Goal: Book appointment/travel/reservation

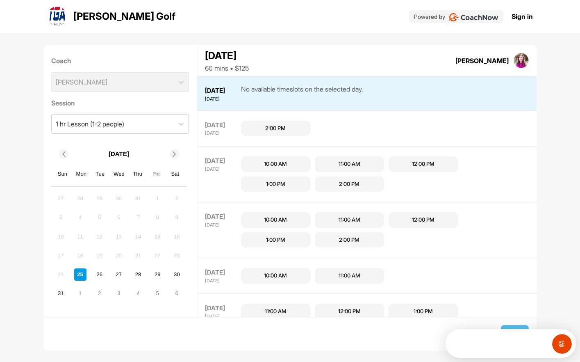
click at [274, 163] on div "10:00 AM" at bounding box center [275, 164] width 23 height 8
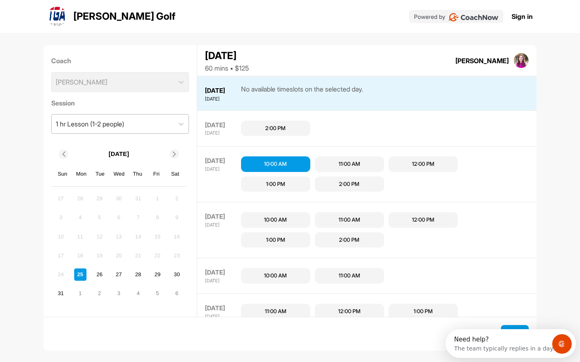
click at [154, 126] on div "1 hr Lesson (1-2 people)" at bounding box center [113, 123] width 123 height 19
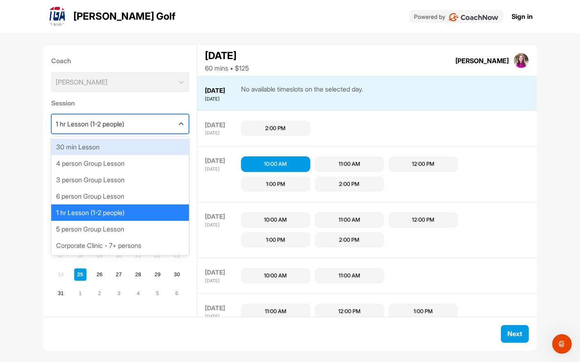
click at [94, 146] on div "30 min Lesson" at bounding box center [120, 147] width 138 height 16
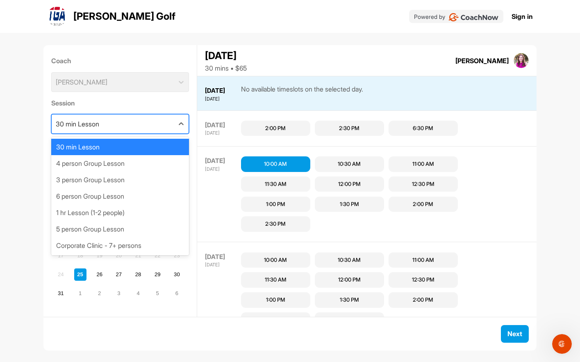
click at [124, 126] on div "30 min Lesson" at bounding box center [113, 123] width 123 height 19
click at [100, 179] on div "3 person Group Lesson" at bounding box center [120, 179] width 138 height 16
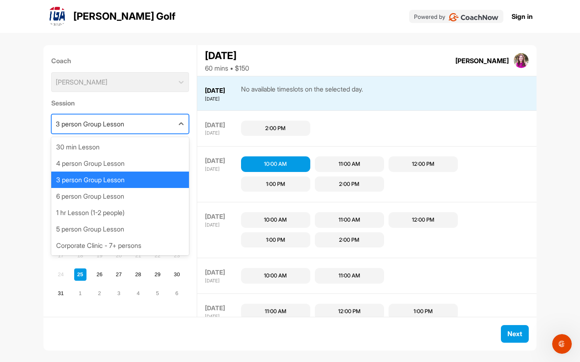
click at [112, 127] on div "3 person Group Lesson" at bounding box center [90, 124] width 68 height 10
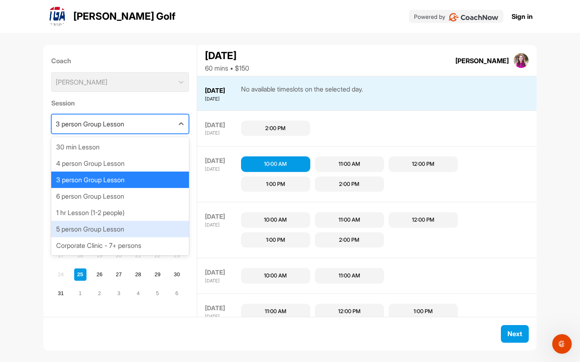
click at [113, 230] on div "5 person Group Lesson" at bounding box center [120, 229] width 138 height 16
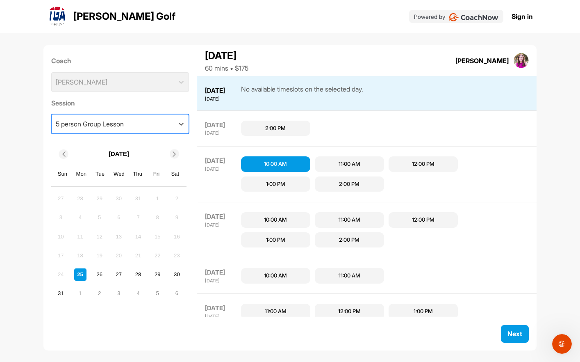
click at [110, 126] on div "5 person Group Lesson" at bounding box center [90, 124] width 68 height 10
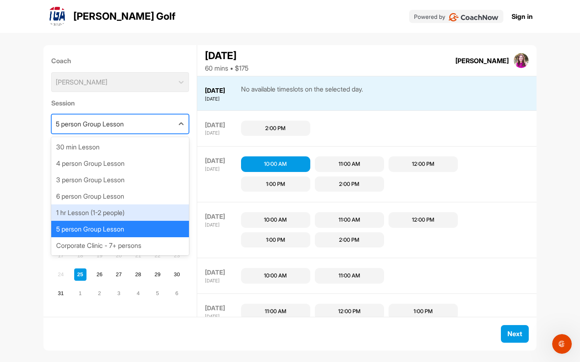
click at [84, 211] on div "1 hr Lesson (1-2 people)" at bounding box center [120, 212] width 138 height 16
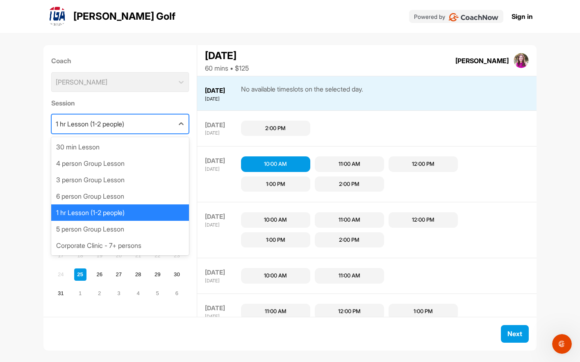
click at [107, 128] on div "1 hr Lesson (1-2 people)" at bounding box center [90, 124] width 68 height 10
click at [90, 178] on div "3 person Group Lesson" at bounding box center [120, 179] width 138 height 16
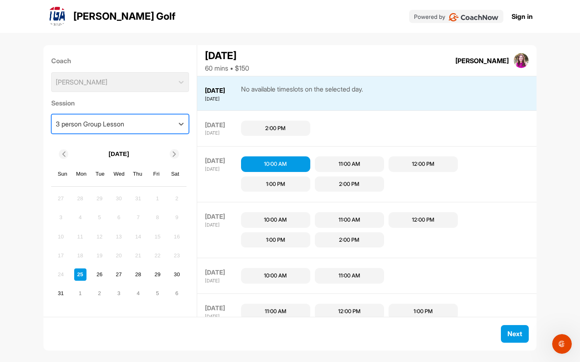
click at [98, 128] on div "3 person Group Lesson" at bounding box center [90, 124] width 68 height 10
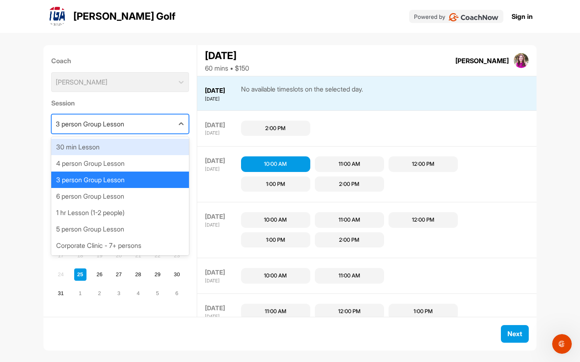
click at [87, 150] on div "30 min Lesson" at bounding box center [120, 147] width 138 height 16
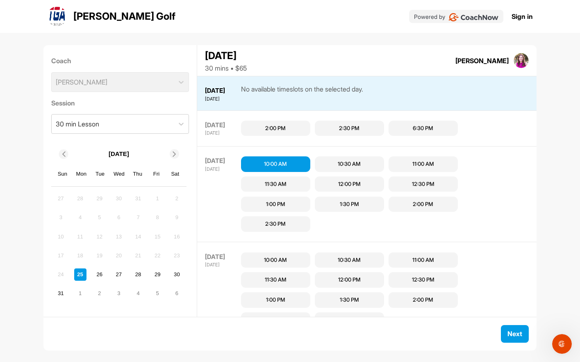
click at [351, 162] on div "10:30 AM" at bounding box center [349, 164] width 23 height 8
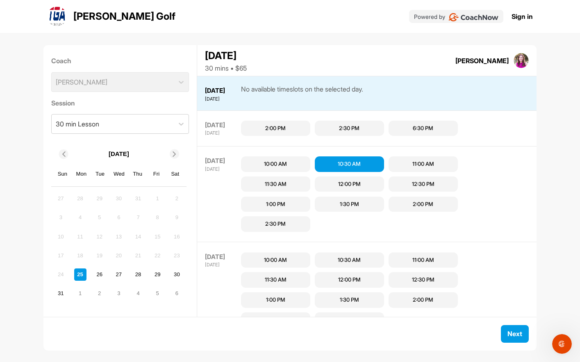
click at [349, 225] on div "10:00 AM 10:30 AM 11:00 AM 11:30 AM 12:00 PM 12:30 PM 1:00 PM 1:30 PM 2:00 PM 2…" at bounding box center [384, 194] width 290 height 80
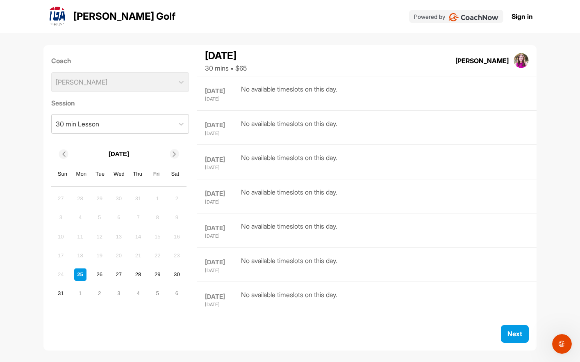
scroll to position [3508, 0]
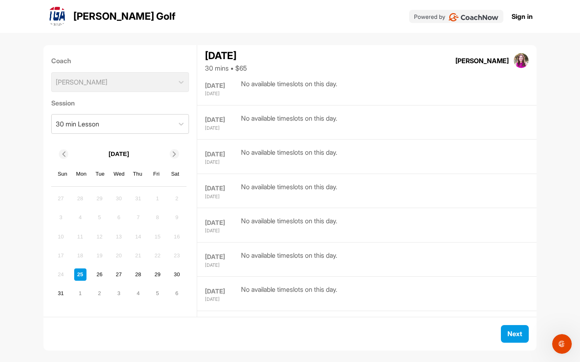
click at [522, 59] on img at bounding box center [522, 61] width 16 height 16
click at [496, 59] on div "[PERSON_NAME]" at bounding box center [481, 61] width 53 height 10
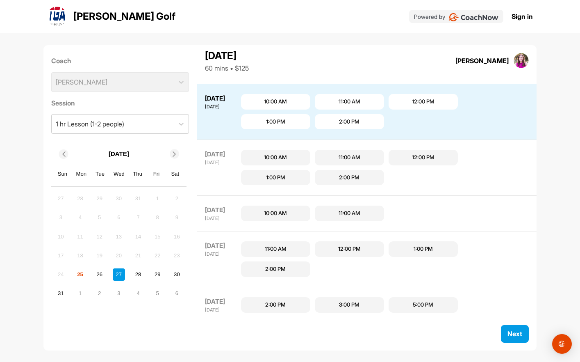
scroll to position [70, 0]
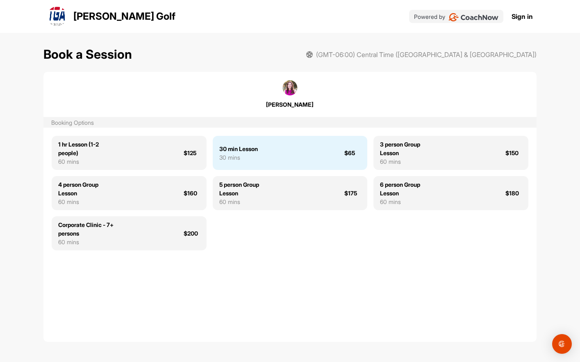
click at [291, 153] on div "30 min Lesson 30 mins $65" at bounding box center [290, 153] width 155 height 34
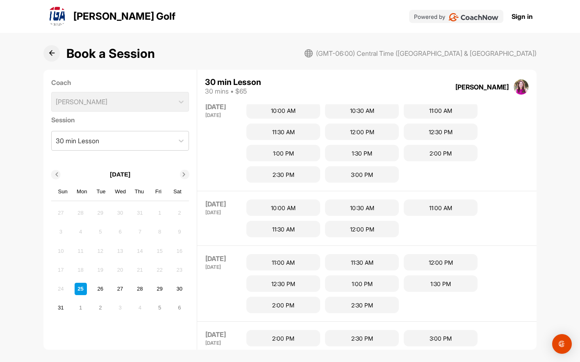
scroll to position [186, 0]
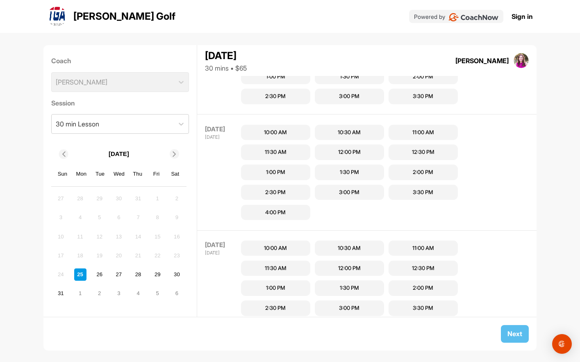
scroll to position [1009, 0]
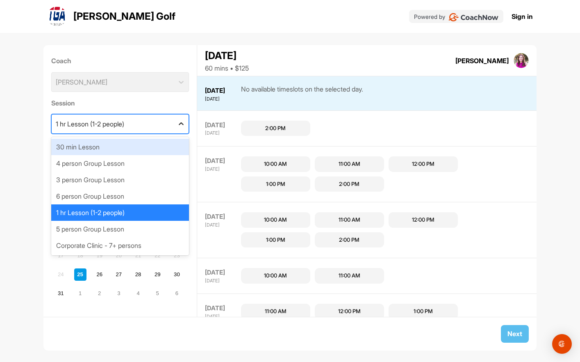
click at [174, 124] on div at bounding box center [181, 123] width 15 height 15
click at [136, 148] on div "30 min Lesson" at bounding box center [120, 147] width 138 height 16
